Goal: Task Accomplishment & Management: Use online tool/utility

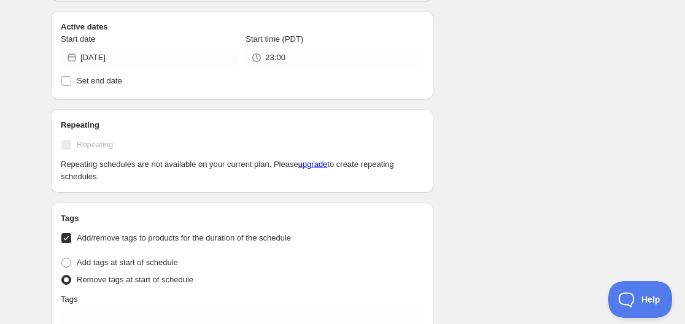
click at [69, 59] on icon at bounding box center [72, 58] width 12 height 12
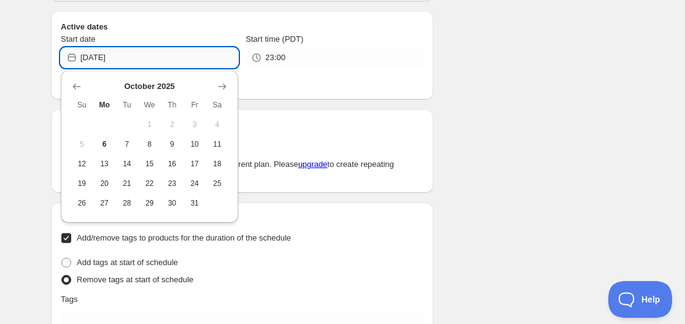
click at [109, 59] on input "2025-10-05" at bounding box center [159, 58] width 158 height 20
click at [106, 146] on span "6" at bounding box center [104, 144] width 13 height 10
type input "[DATE]"
click at [107, 57] on input "[DATE]" at bounding box center [159, 58] width 158 height 20
click at [273, 57] on input "23:00" at bounding box center [344, 58] width 158 height 20
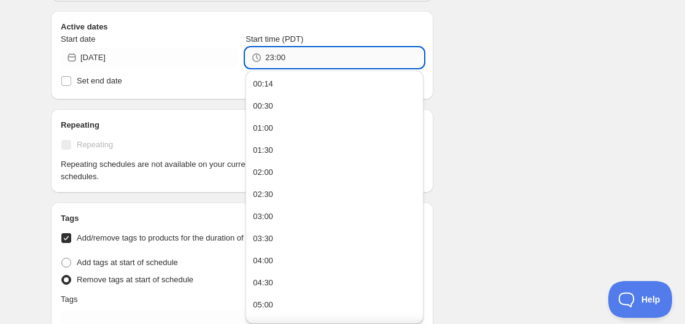
drag, startPoint x: 273, startPoint y: 57, endPoint x: 265, endPoint y: 57, distance: 8.0
click at [265, 57] on input "23:00" at bounding box center [344, 58] width 158 height 20
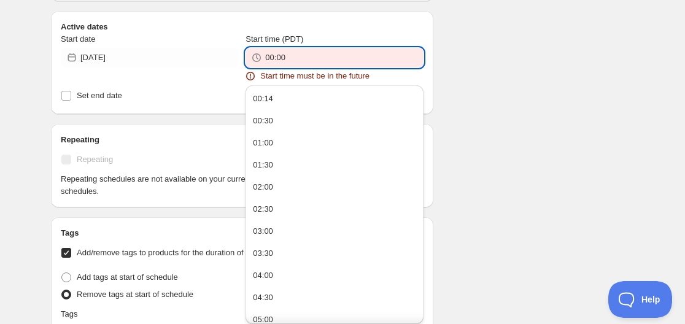
drag, startPoint x: 275, startPoint y: 58, endPoint x: 286, endPoint y: 58, distance: 10.4
click at [286, 58] on input "00:00" at bounding box center [344, 58] width 158 height 20
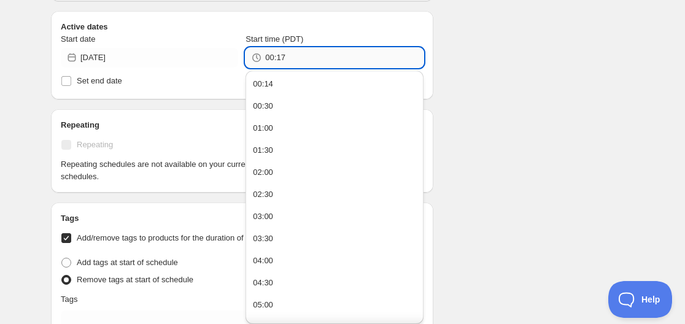
click at [284, 58] on input "00:17" at bounding box center [344, 58] width 158 height 20
type input "00:16"
click at [499, 45] on div "Schedule name Wine Deal Your customers won't see this Action Action Publish pro…" at bounding box center [337, 301] width 593 height 1389
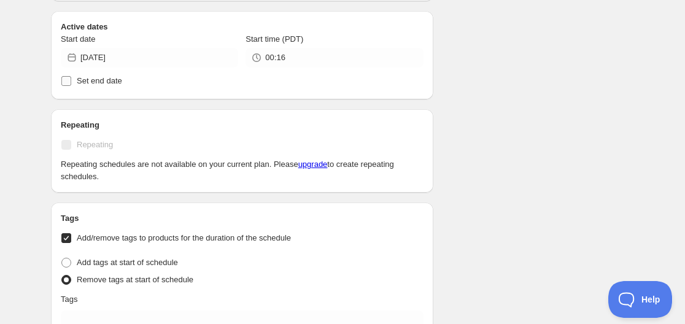
click at [66, 86] on span at bounding box center [66, 81] width 11 height 11
click at [66, 86] on input "Set end date" at bounding box center [66, 81] width 10 height 10
checkbox input "true"
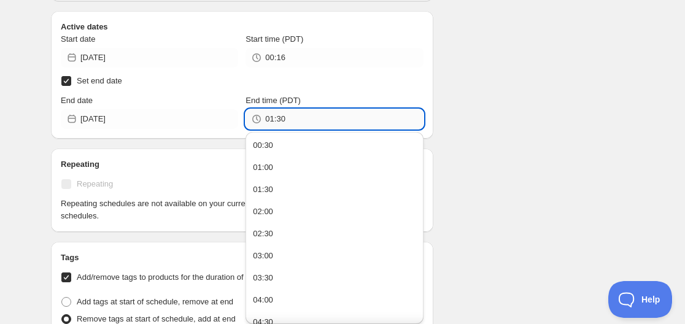
click at [271, 122] on input "01:30" at bounding box center [344, 119] width 158 height 20
drag, startPoint x: 276, startPoint y: 121, endPoint x: 291, endPoint y: 121, distance: 15.4
click at [291, 121] on input "00:30" at bounding box center [344, 119] width 158 height 20
drag, startPoint x: 280, startPoint y: 120, endPoint x: 288, endPoint y: 120, distance: 8.0
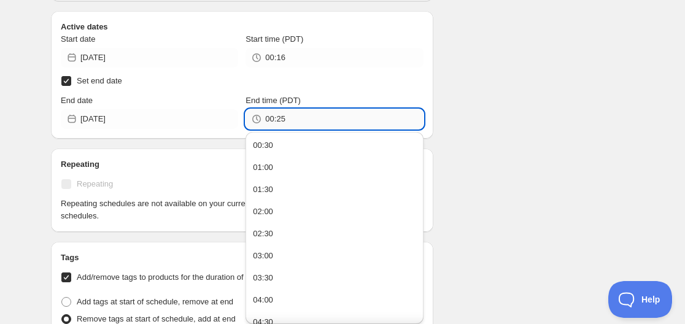
click at [288, 120] on input "00:25" at bounding box center [344, 119] width 158 height 20
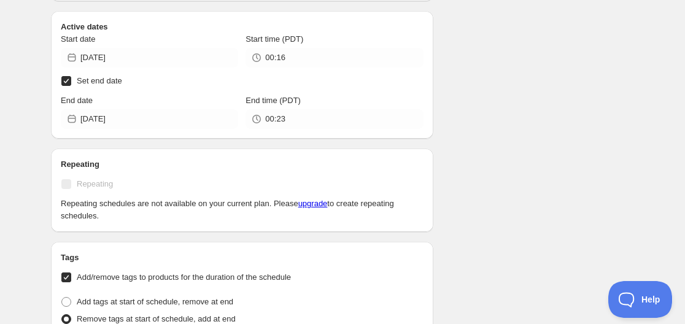
type input "01:30"
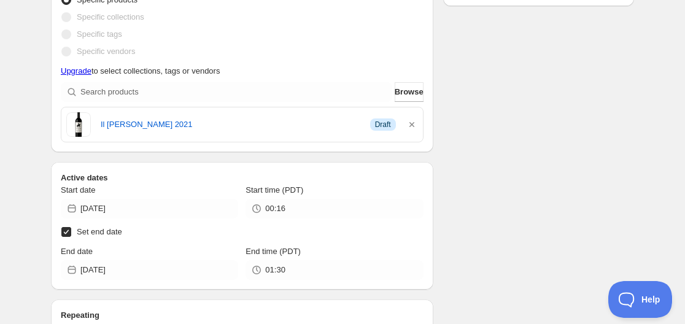
scroll to position [307, 0]
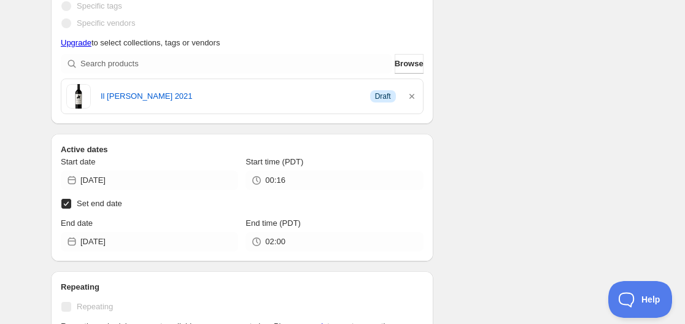
type input "02:00"
